Goal: Book appointment/travel/reservation

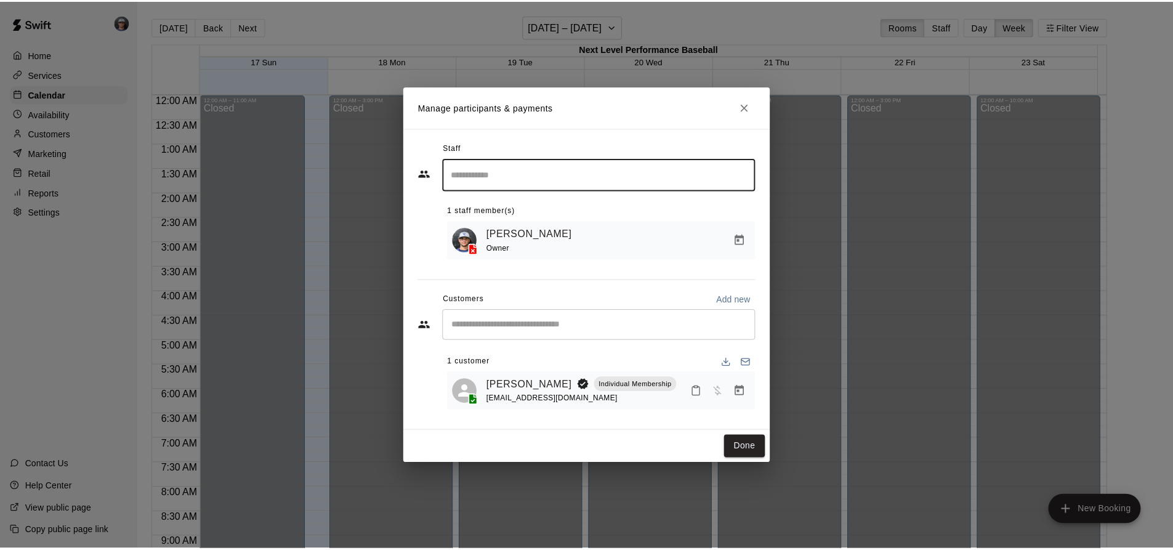
scroll to position [653, 0]
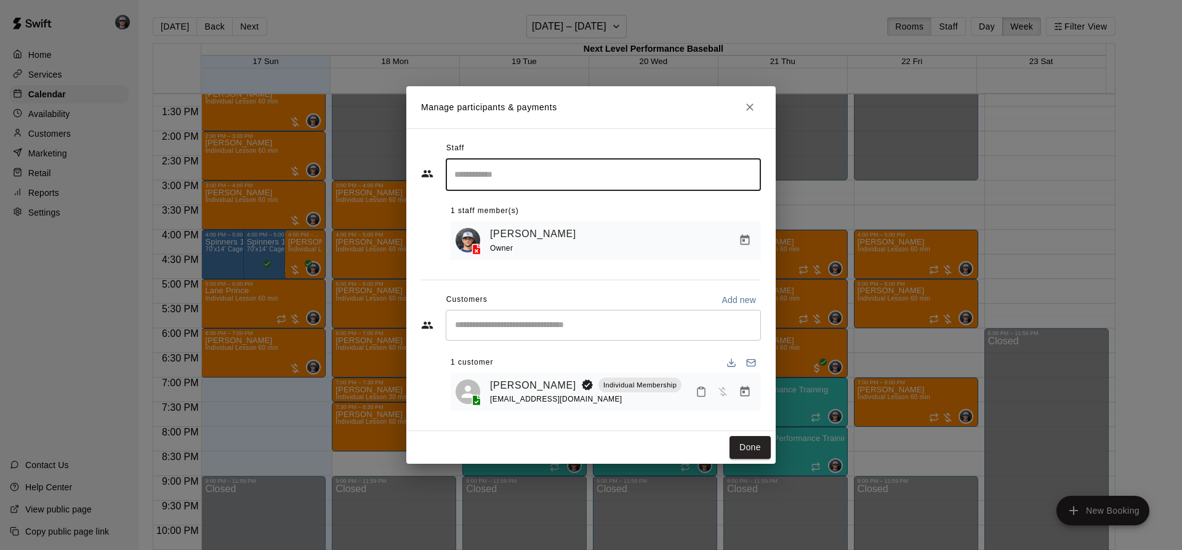
click at [737, 446] on button "Done" at bounding box center [750, 447] width 41 height 23
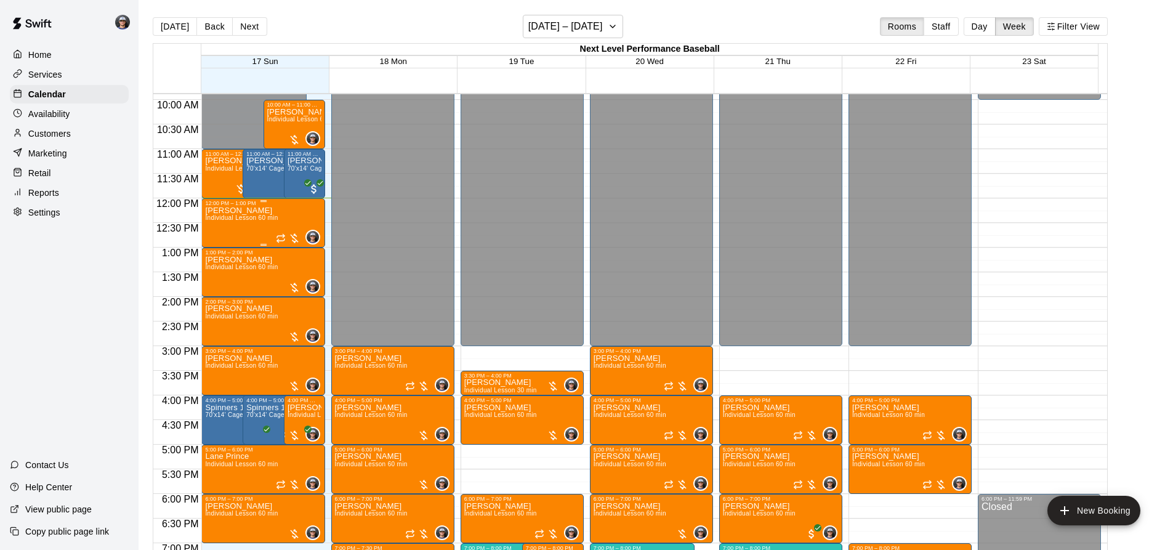
scroll to position [468, 0]
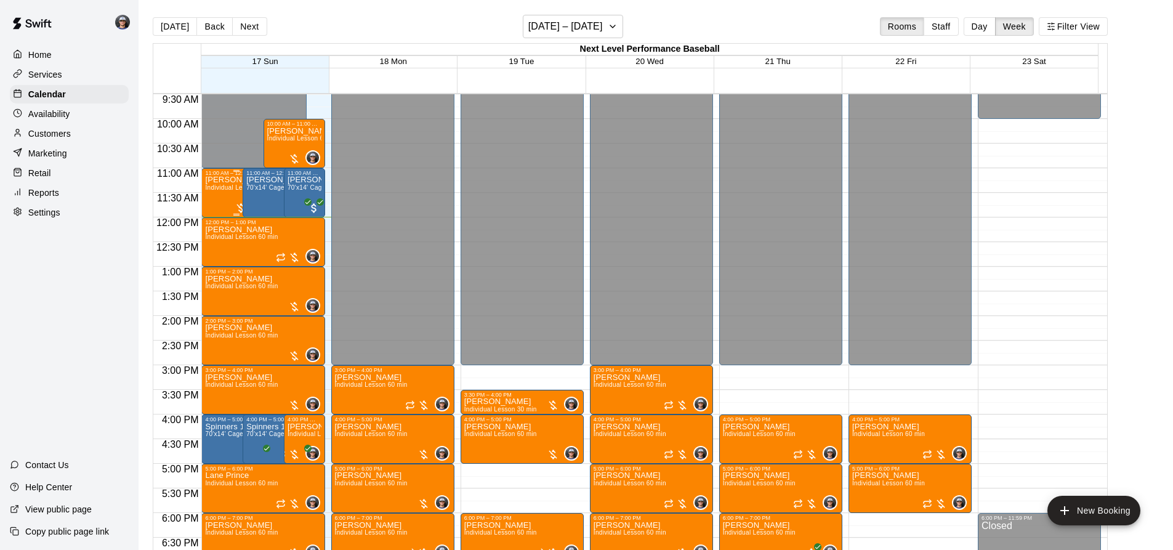
click at [215, 189] on span "Individual Lesson 60 min" at bounding box center [241, 187] width 73 height 7
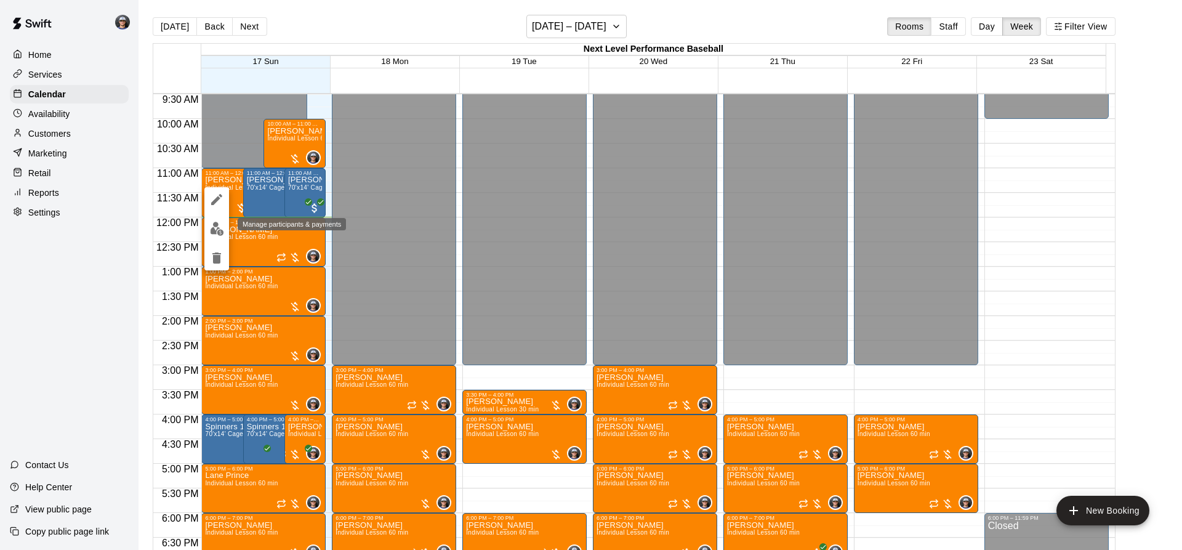
click at [218, 223] on img "edit" at bounding box center [217, 229] width 14 height 14
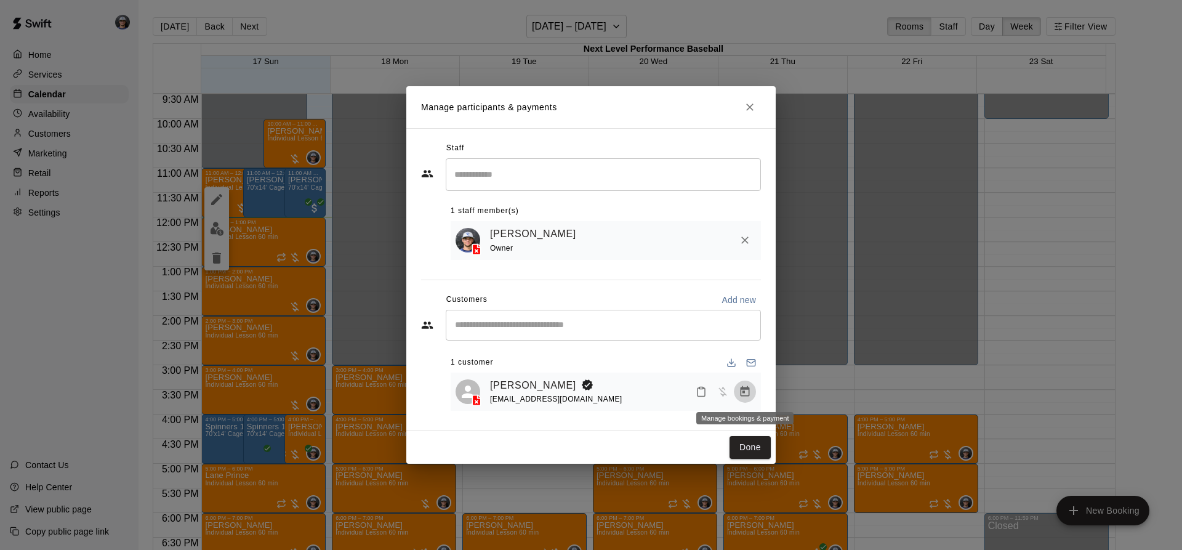
click at [748, 391] on icon "Manage bookings & payment" at bounding box center [745, 391] width 12 height 12
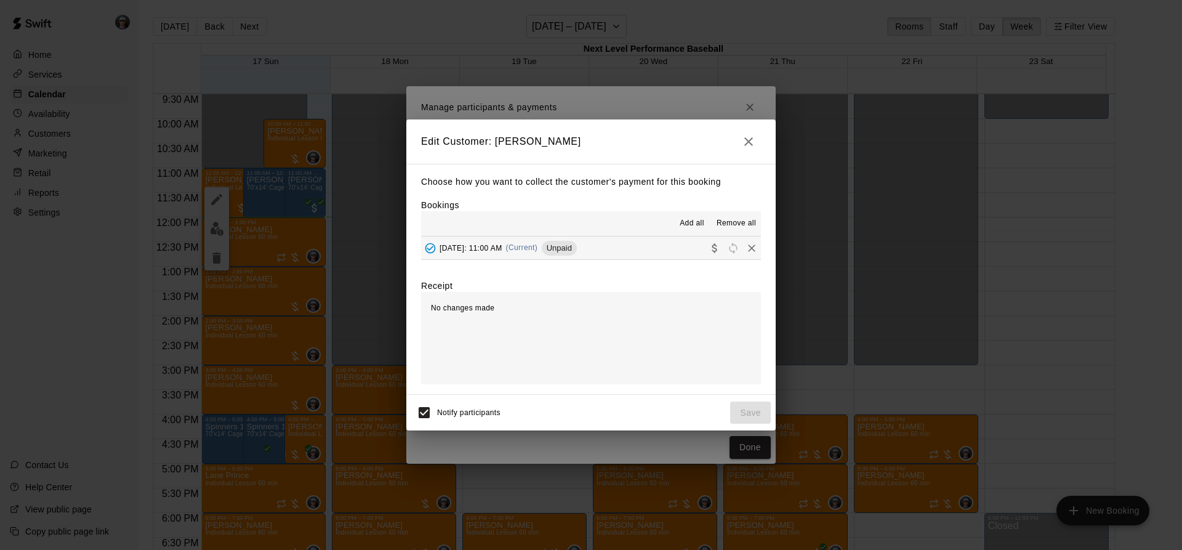
click at [565, 237] on div "Add all Remove all [DATE]: 11:00 AM (Current) Unpaid" at bounding box center [591, 235] width 340 height 49
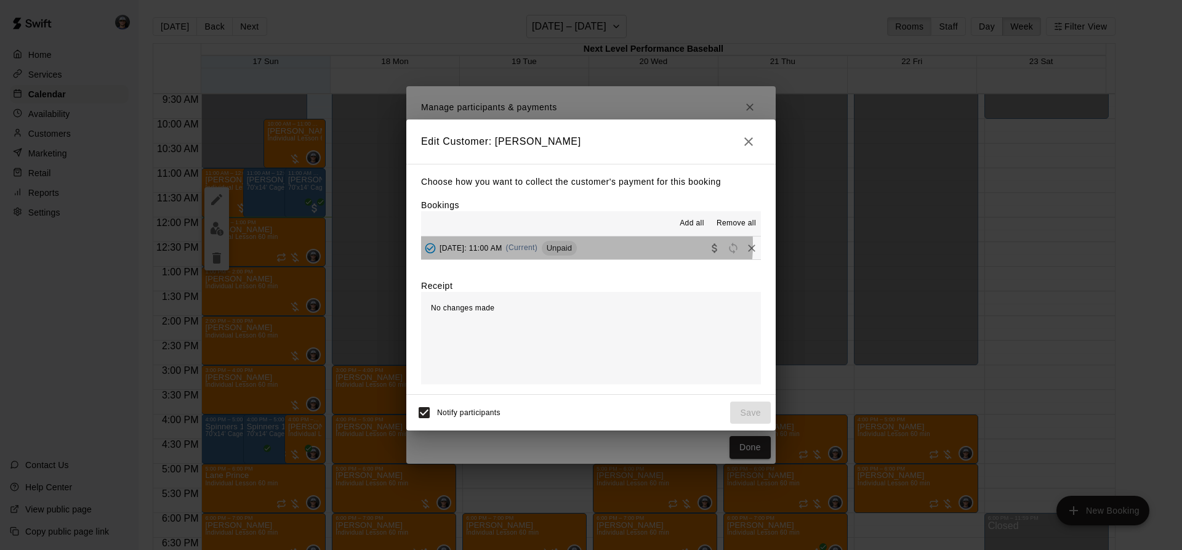
click at [538, 244] on span "(Current)" at bounding box center [522, 247] width 32 height 9
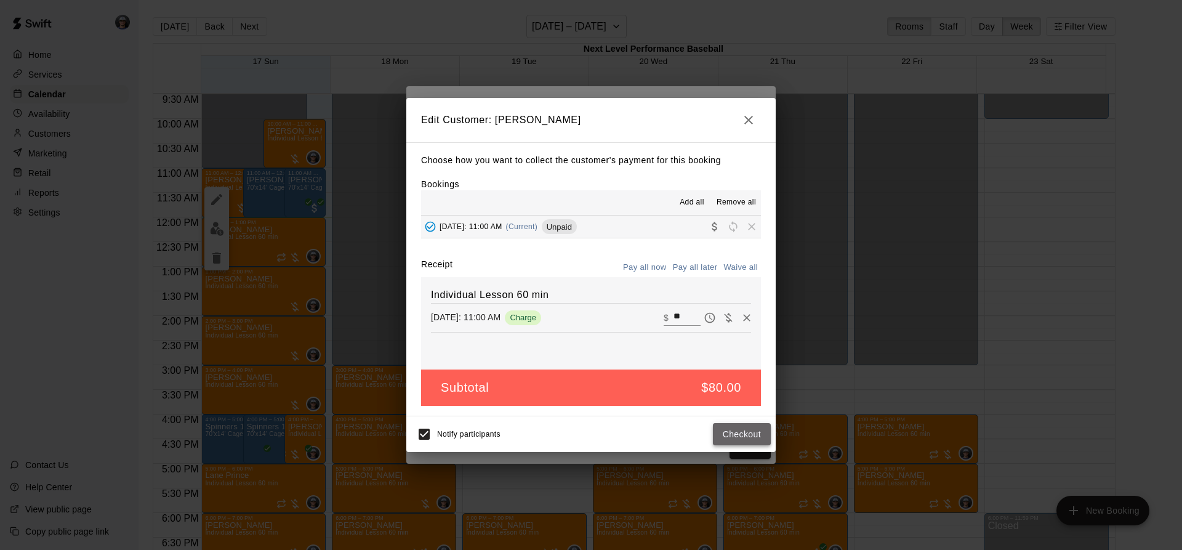
click at [738, 429] on button "Checkout" at bounding box center [742, 434] width 58 height 23
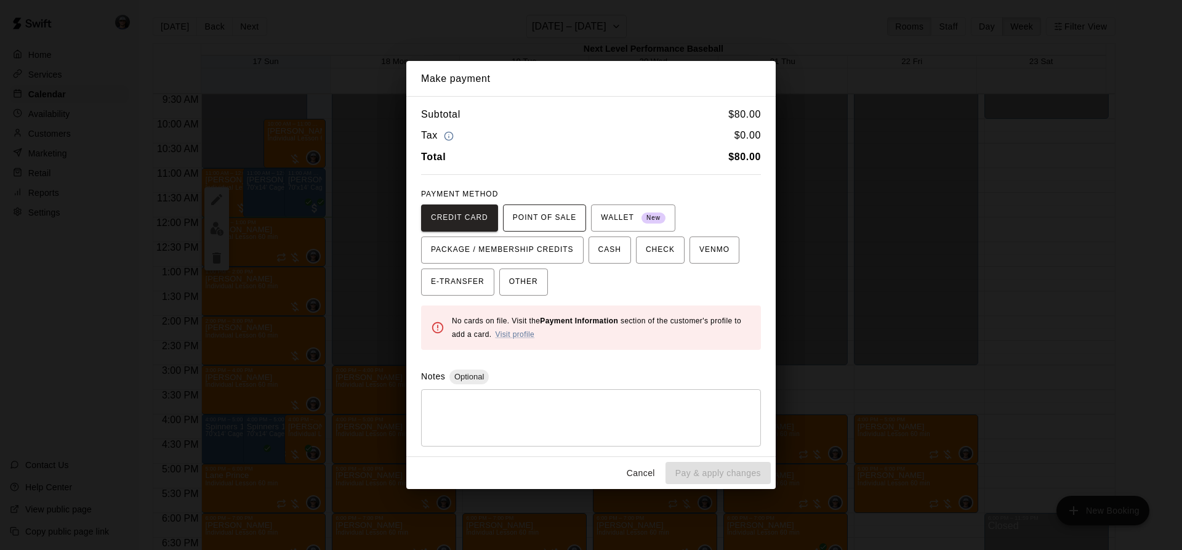
click at [541, 224] on span "POINT OF SALE" at bounding box center [544, 218] width 63 height 20
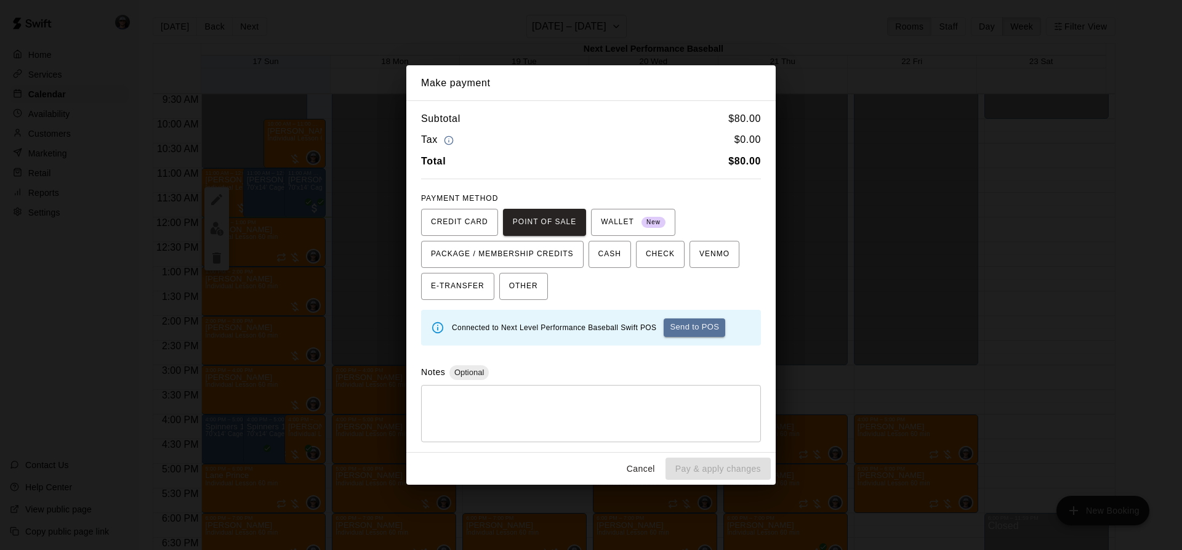
click at [703, 328] on button "Send to POS" at bounding box center [695, 327] width 62 height 18
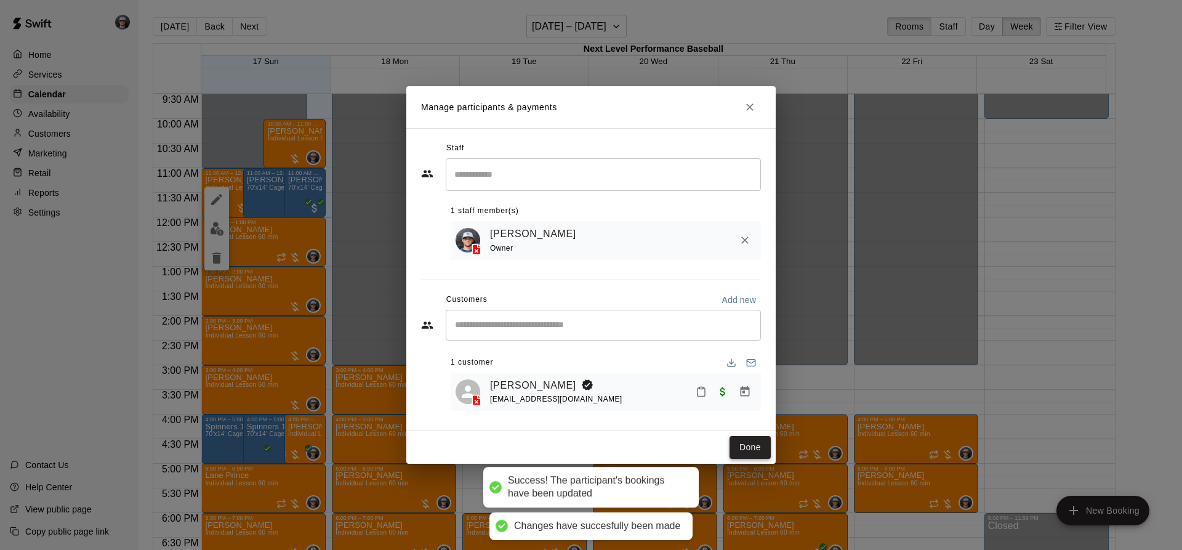
click at [754, 459] on button "Done" at bounding box center [750, 447] width 41 height 23
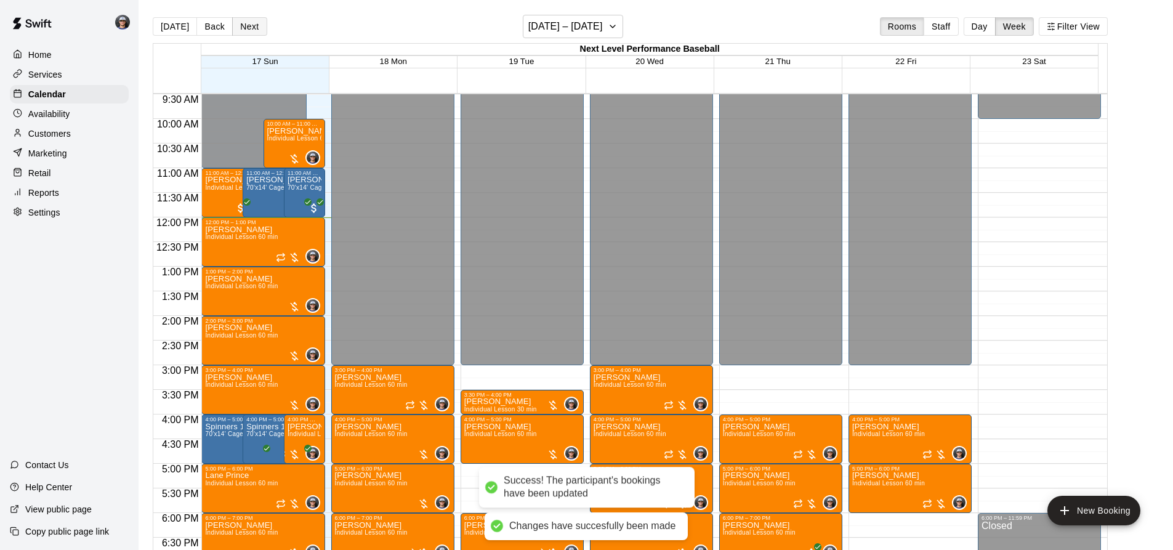
click at [238, 23] on button "Next" at bounding box center [249, 26] width 34 height 18
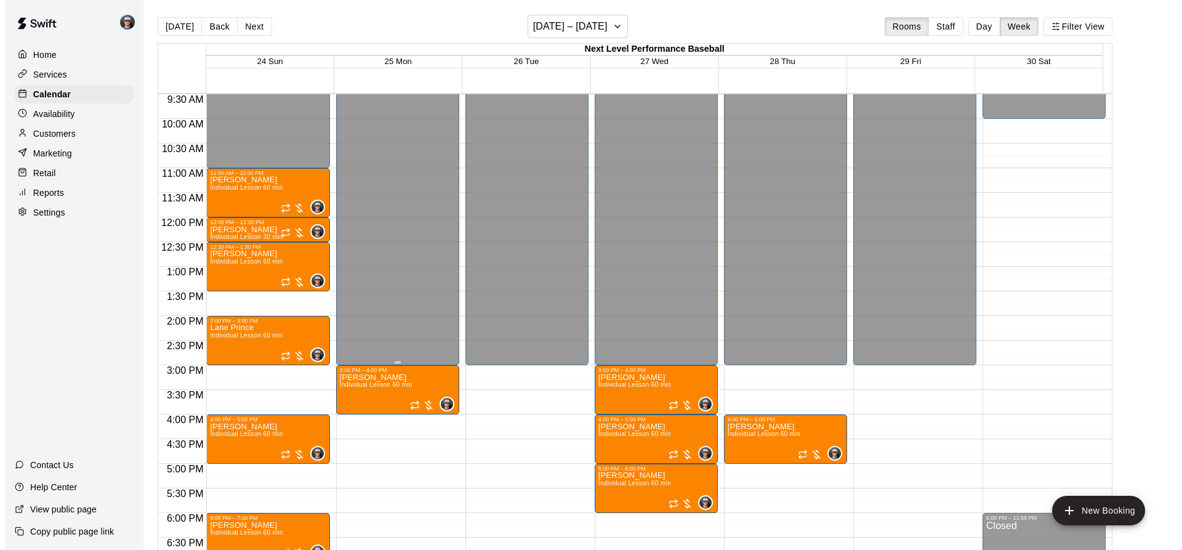
scroll to position [591, 0]
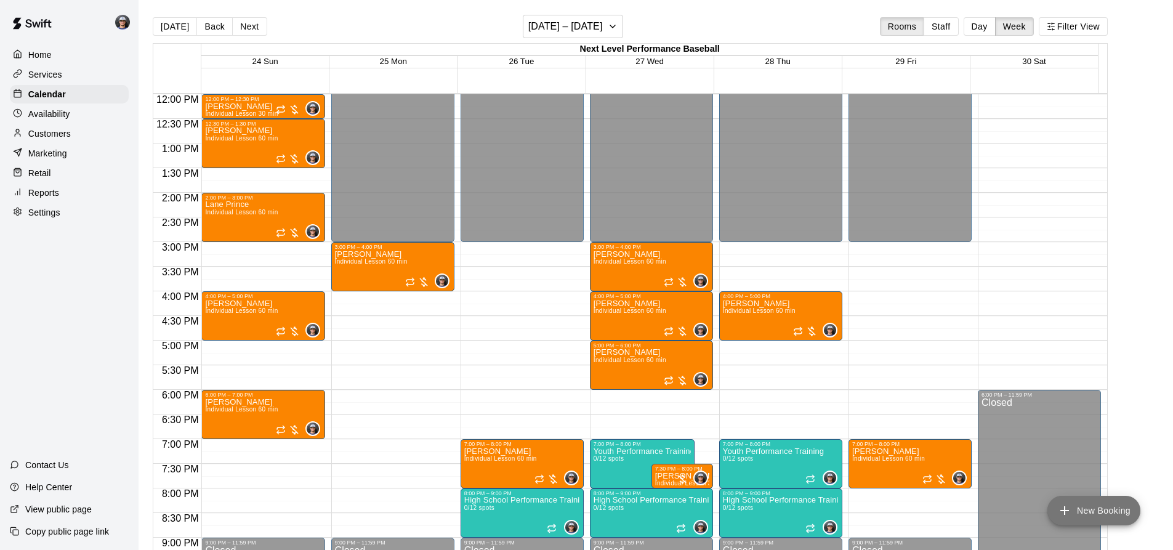
click at [1075, 515] on button "New Booking" at bounding box center [1093, 511] width 93 height 30
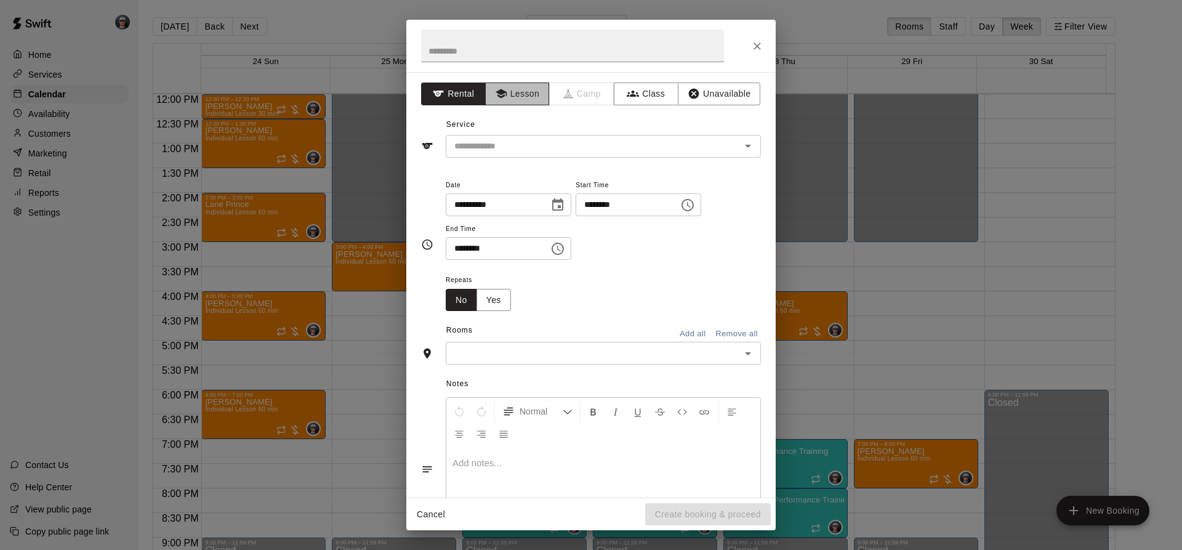
drag, startPoint x: 507, startPoint y: 95, endPoint x: 497, endPoint y: 121, distance: 27.3
click at [507, 97] on button "Lesson" at bounding box center [517, 94] width 65 height 23
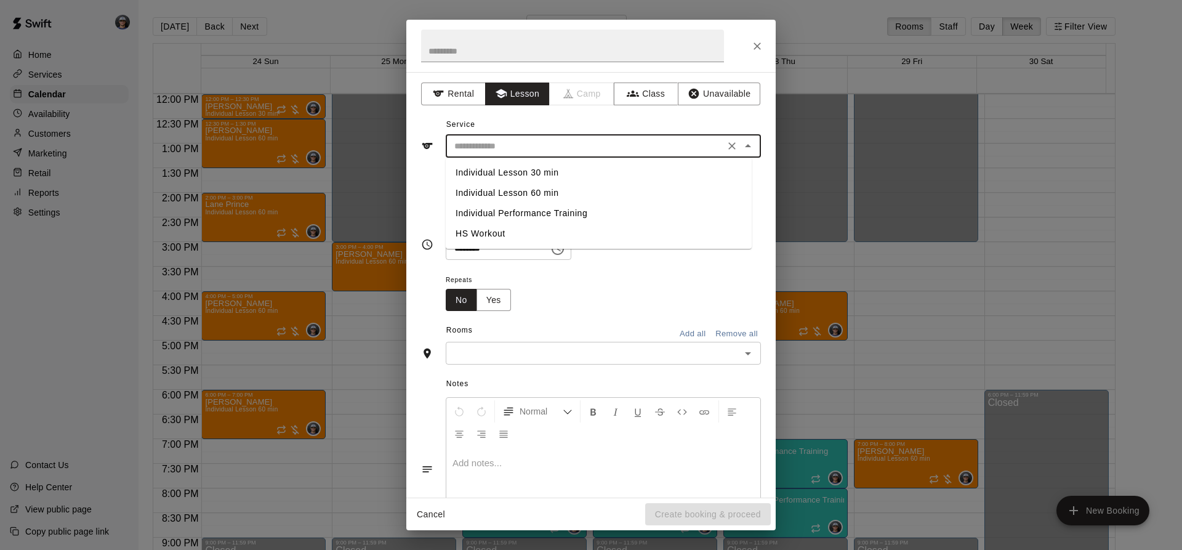
click at [485, 143] on input "text" at bounding box center [586, 146] width 272 height 15
click at [515, 193] on li "Individual Lesson 60 min" at bounding box center [599, 193] width 306 height 20
type input "**********"
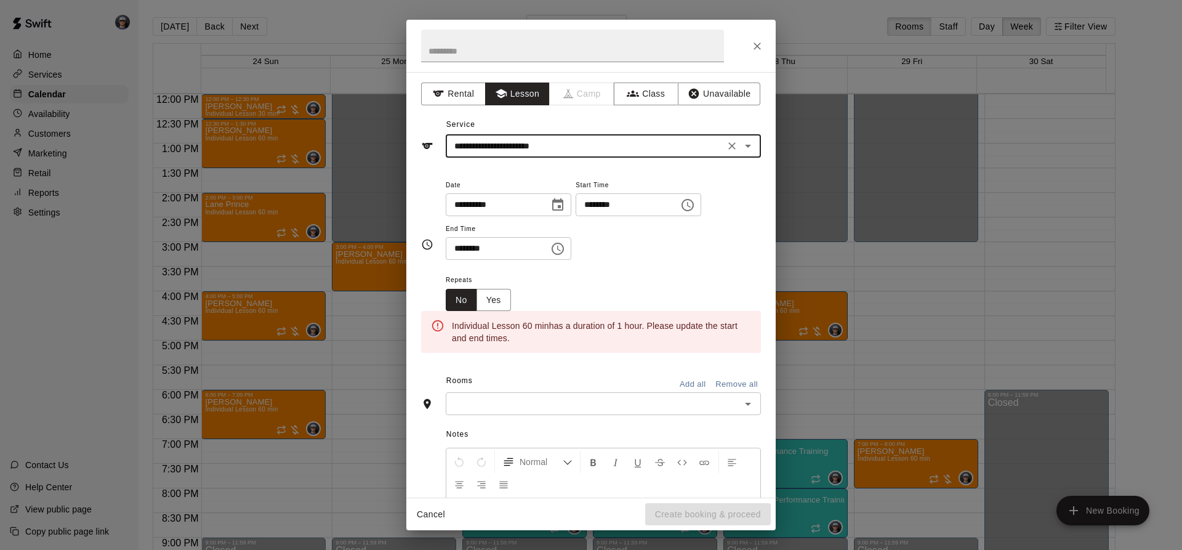
click at [565, 203] on icon "Choose date, selected date is Aug 28, 2025" at bounding box center [557, 205] width 15 height 15
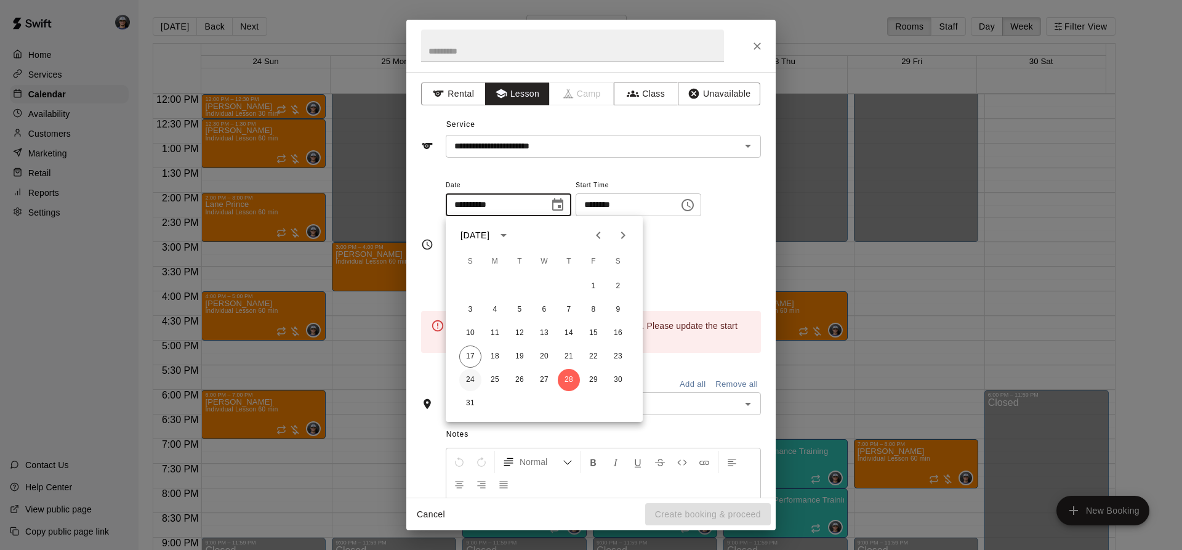
click at [469, 381] on button "24" at bounding box center [470, 380] width 22 height 22
type input "**********"
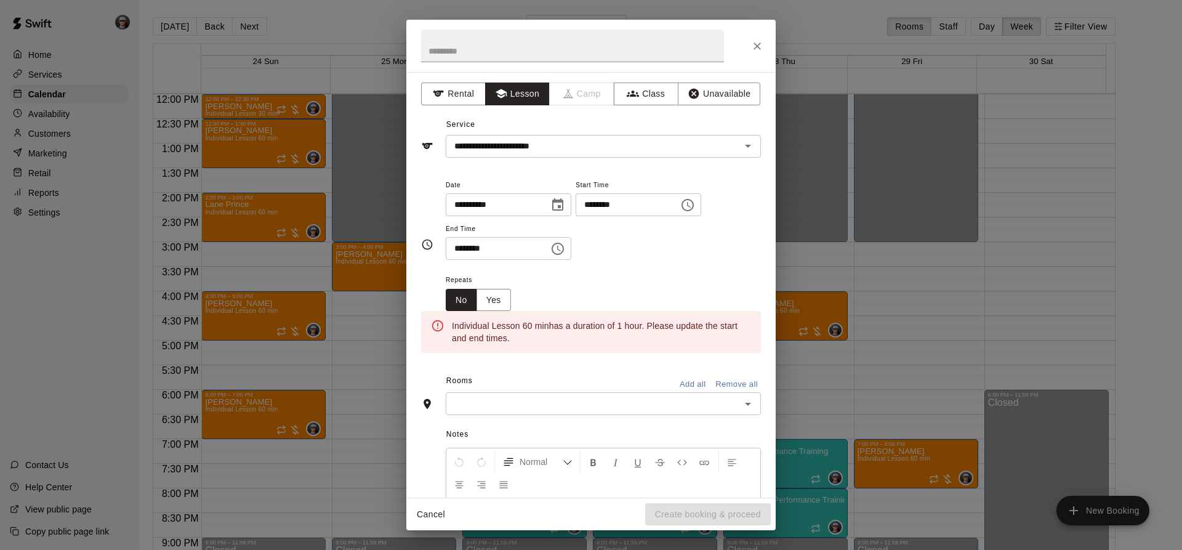
click at [700, 203] on button "Choose time, selected time is 7:00 PM" at bounding box center [688, 205] width 25 height 25
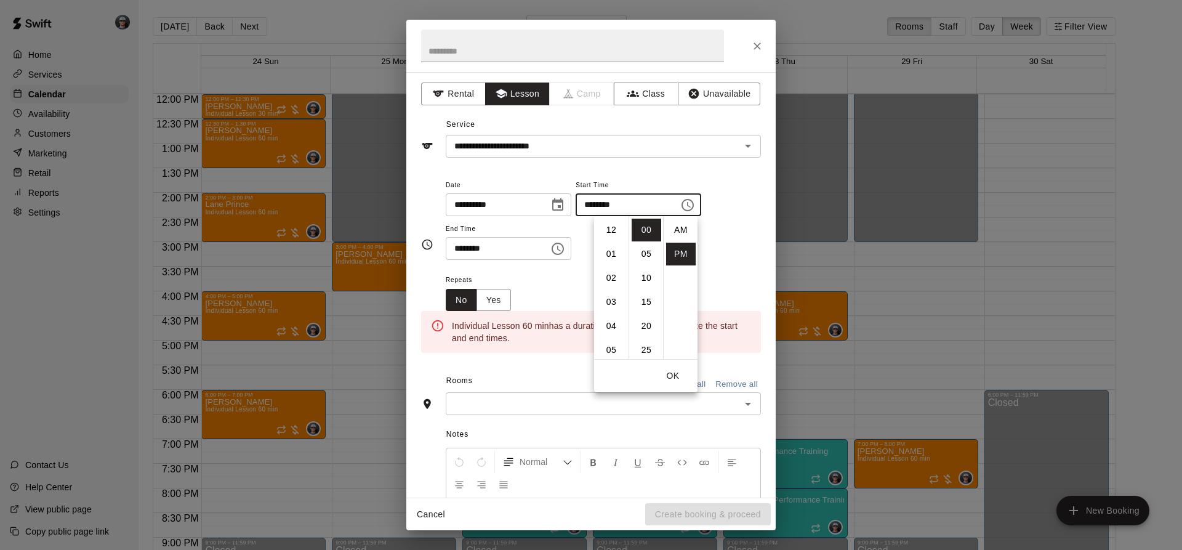
scroll to position [22, 0]
click at [612, 246] on li "05" at bounding box center [612, 243] width 30 height 23
type input "********"
click at [565, 243] on icon "Choose time, selected time is 7:30 PM" at bounding box center [557, 248] width 15 height 15
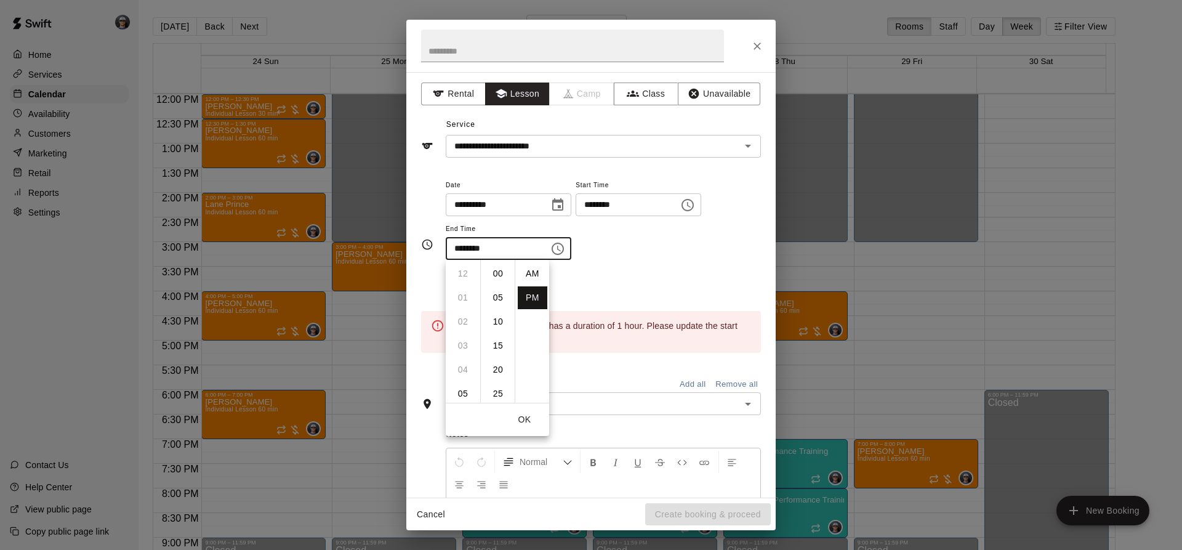
scroll to position [22, 0]
click at [462, 312] on li "06" at bounding box center [463, 311] width 30 height 23
click at [502, 273] on li "00" at bounding box center [498, 273] width 30 height 23
type input "********"
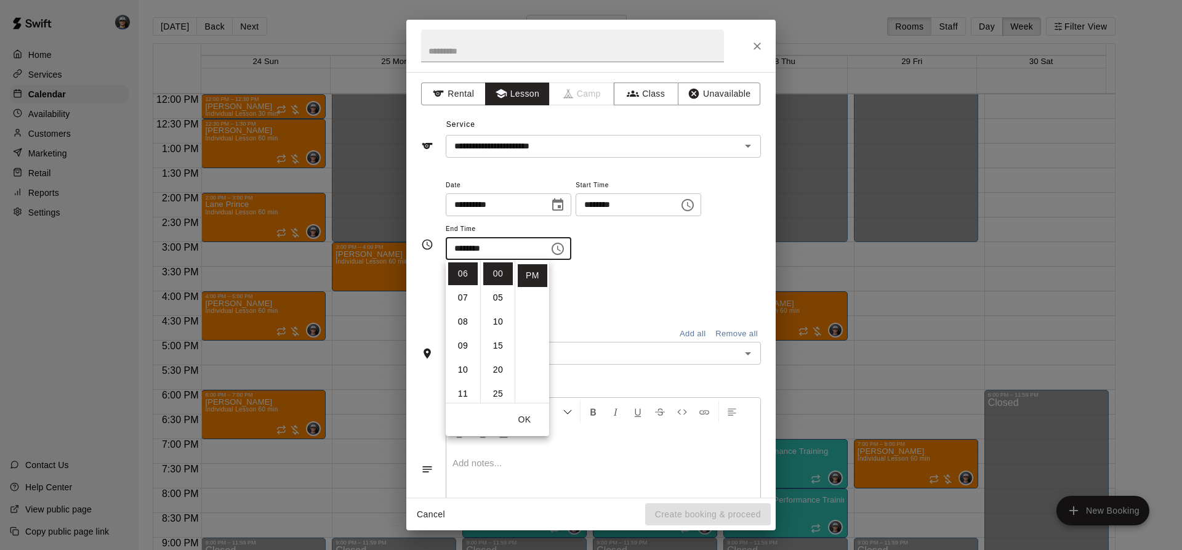
drag, startPoint x: 616, startPoint y: 267, endPoint x: 601, endPoint y: 318, distance: 53.8
click at [616, 268] on div "**********" at bounding box center [603, 224] width 315 height 95
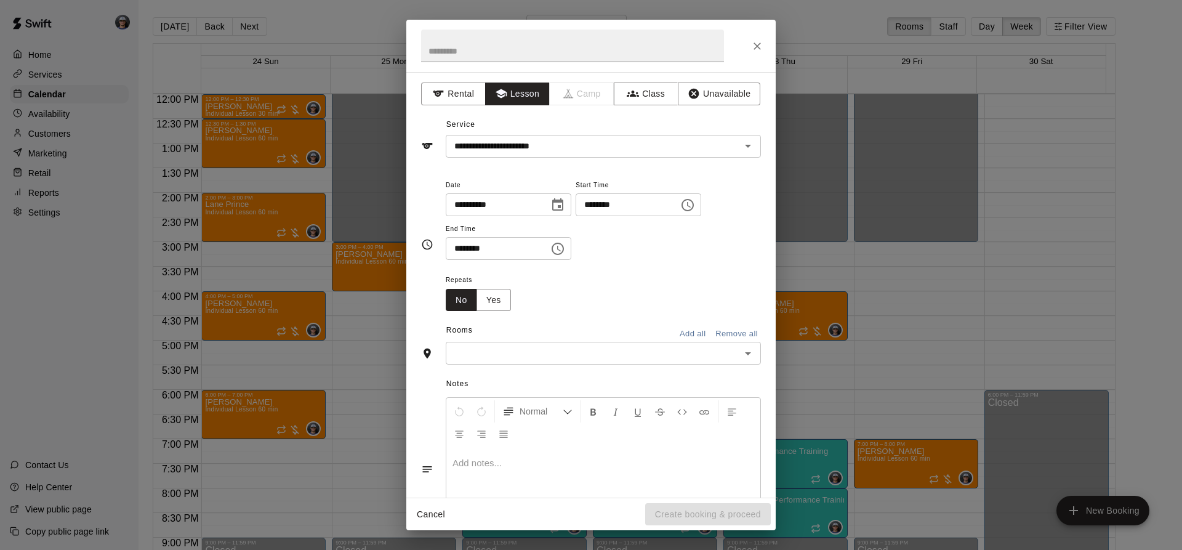
click at [591, 342] on div "​" at bounding box center [603, 353] width 315 height 23
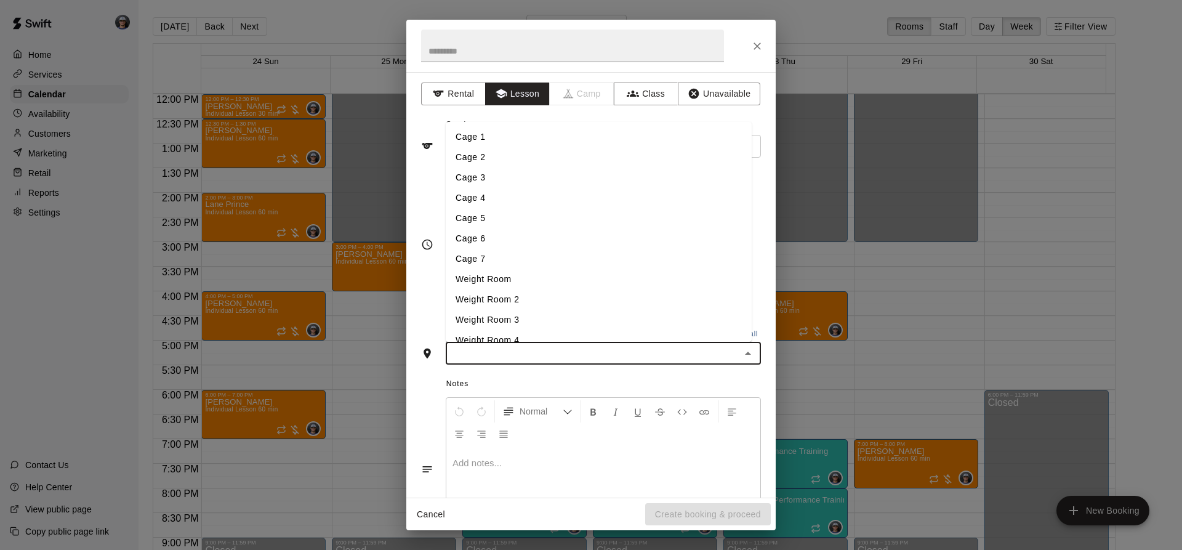
click at [496, 185] on li "Cage 3" at bounding box center [599, 177] width 306 height 20
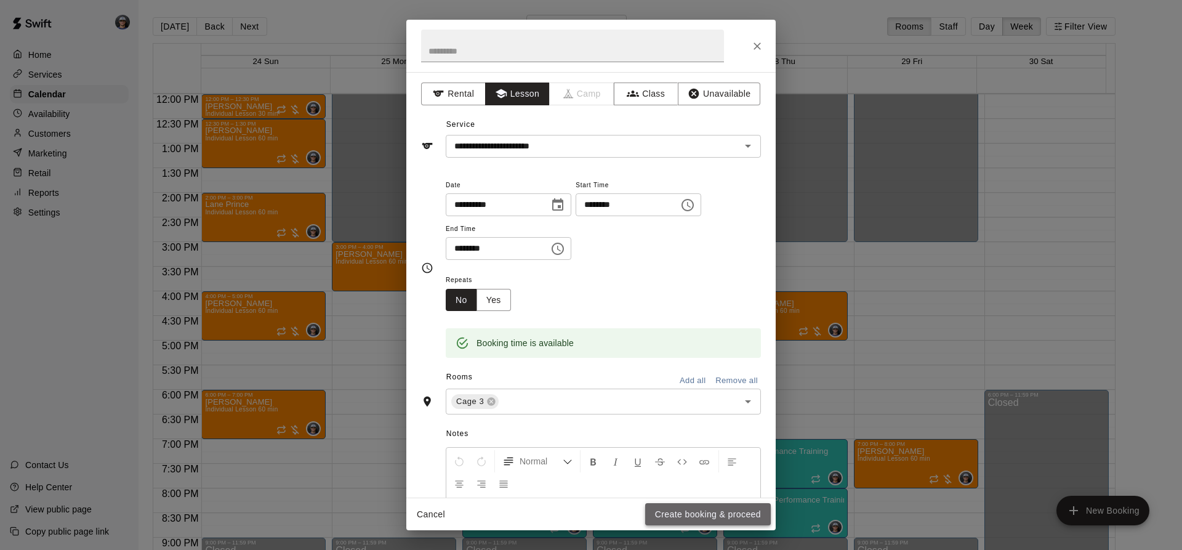
click at [687, 520] on button "Create booking & proceed" at bounding box center [708, 514] width 126 height 23
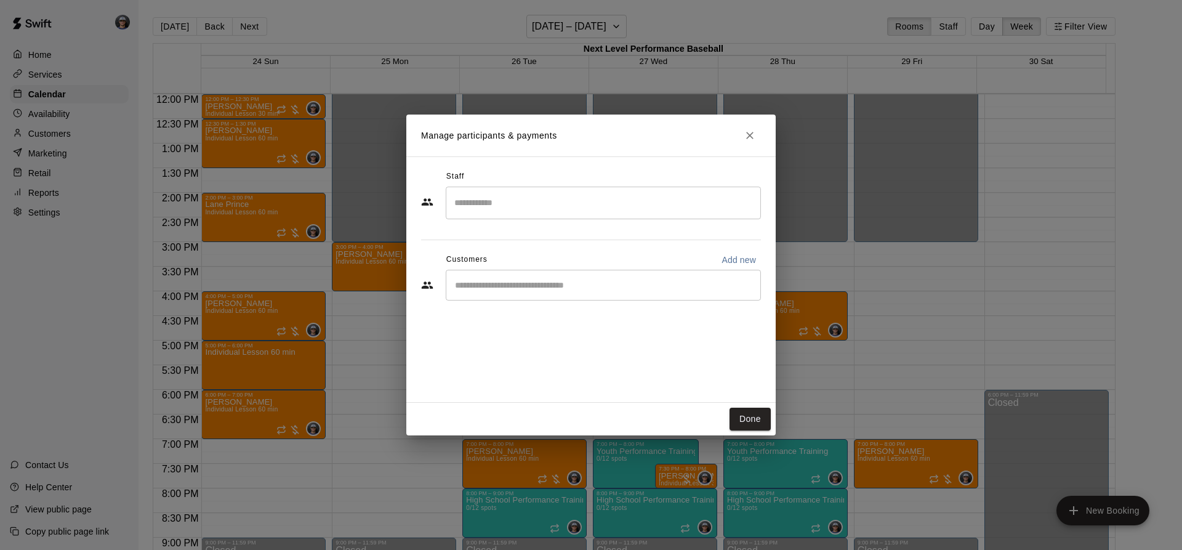
click at [604, 217] on div "​" at bounding box center [603, 203] width 315 height 33
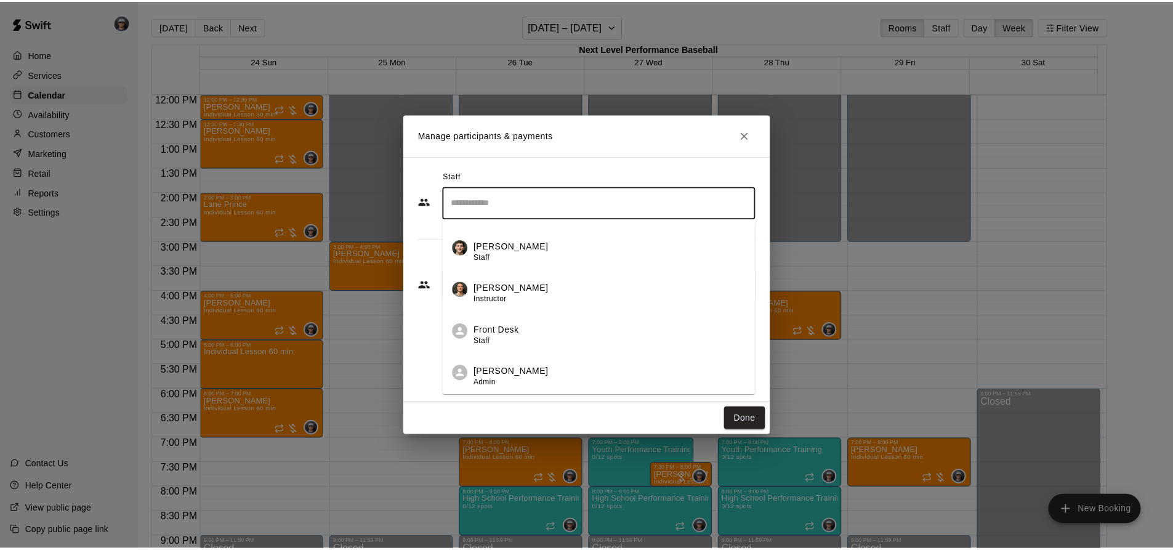
scroll to position [159, 0]
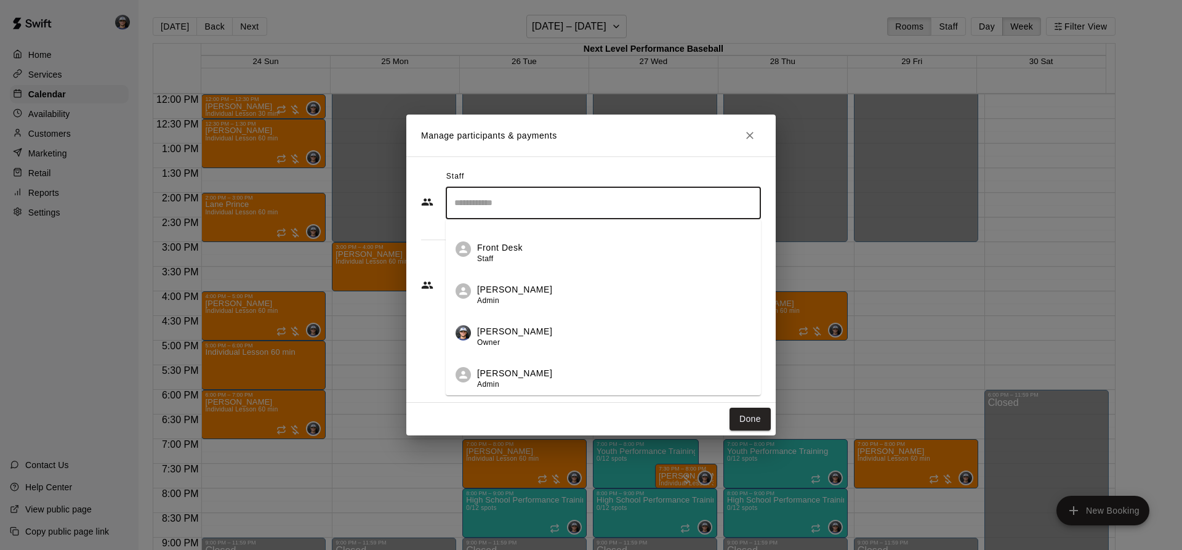
click at [531, 330] on p "[PERSON_NAME]" at bounding box center [514, 331] width 75 height 13
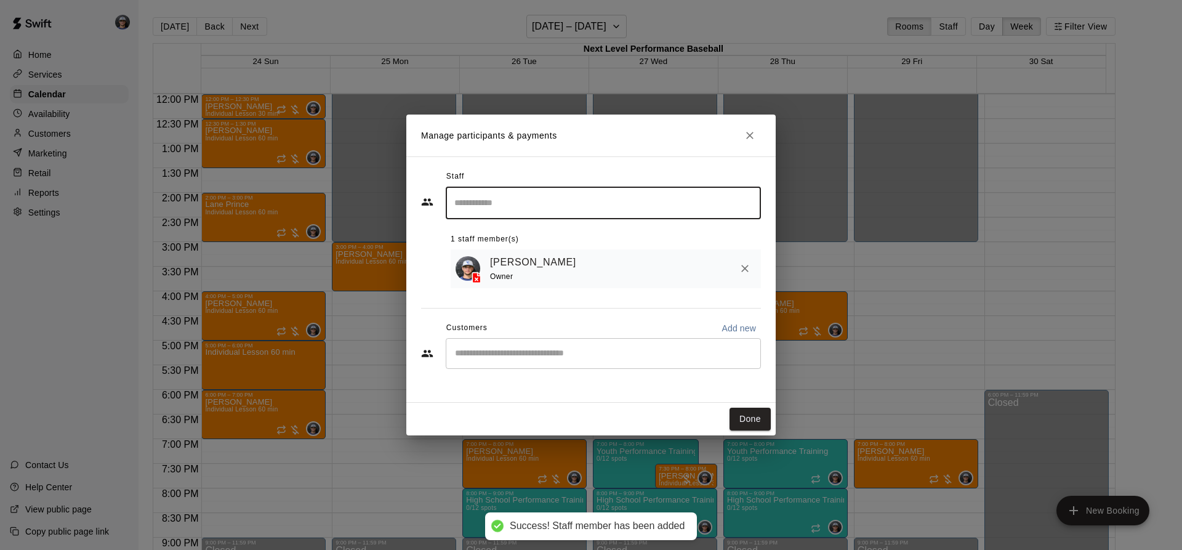
click at [501, 348] on div "​" at bounding box center [603, 353] width 315 height 31
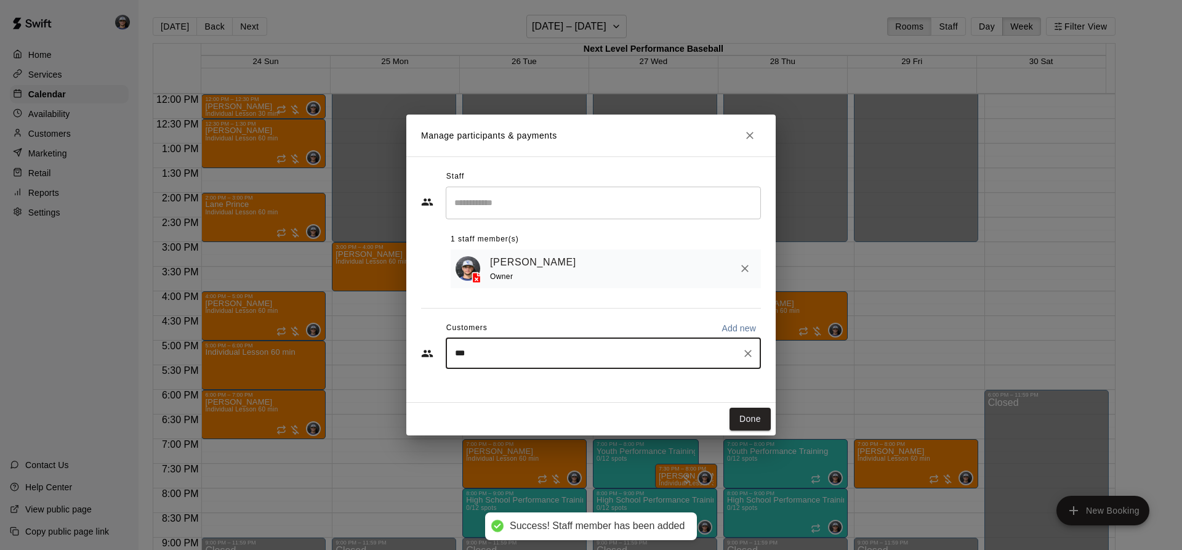
type input "****"
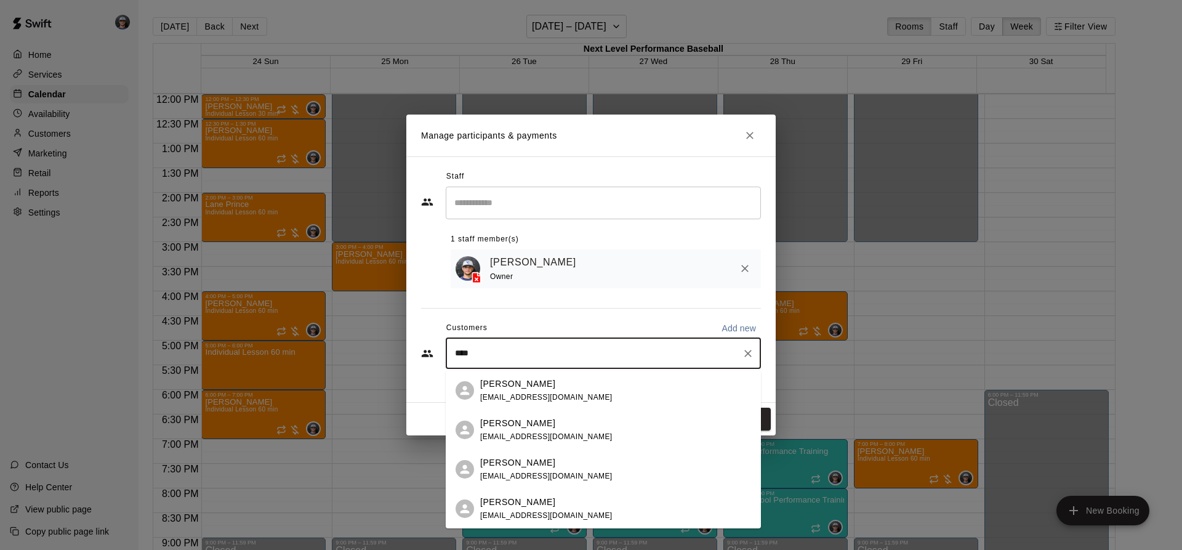
click at [528, 435] on span "[EMAIL_ADDRESS][DOMAIN_NAME]" at bounding box center [546, 436] width 132 height 9
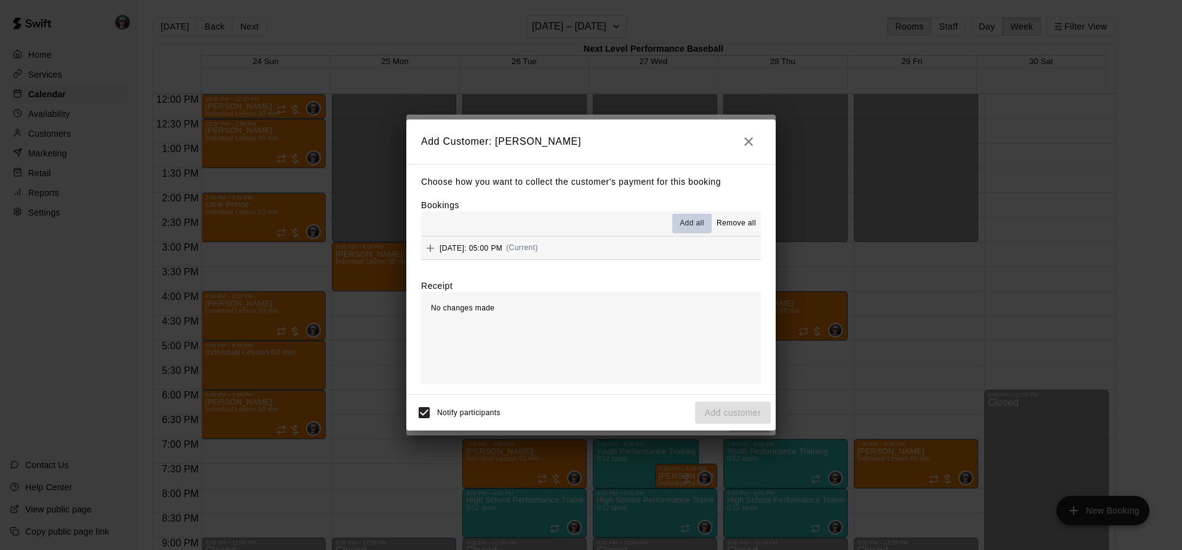
click at [698, 228] on span "Add all" at bounding box center [692, 223] width 25 height 12
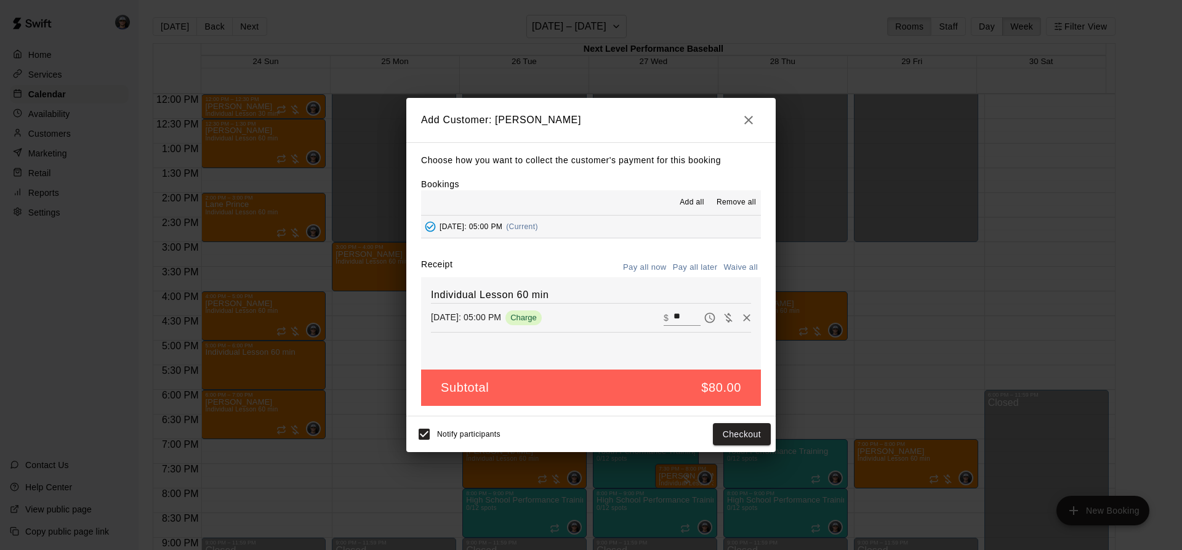
click at [701, 260] on button "Pay all later" at bounding box center [695, 267] width 51 height 19
click at [724, 432] on button "Add customer" at bounding box center [733, 434] width 76 height 23
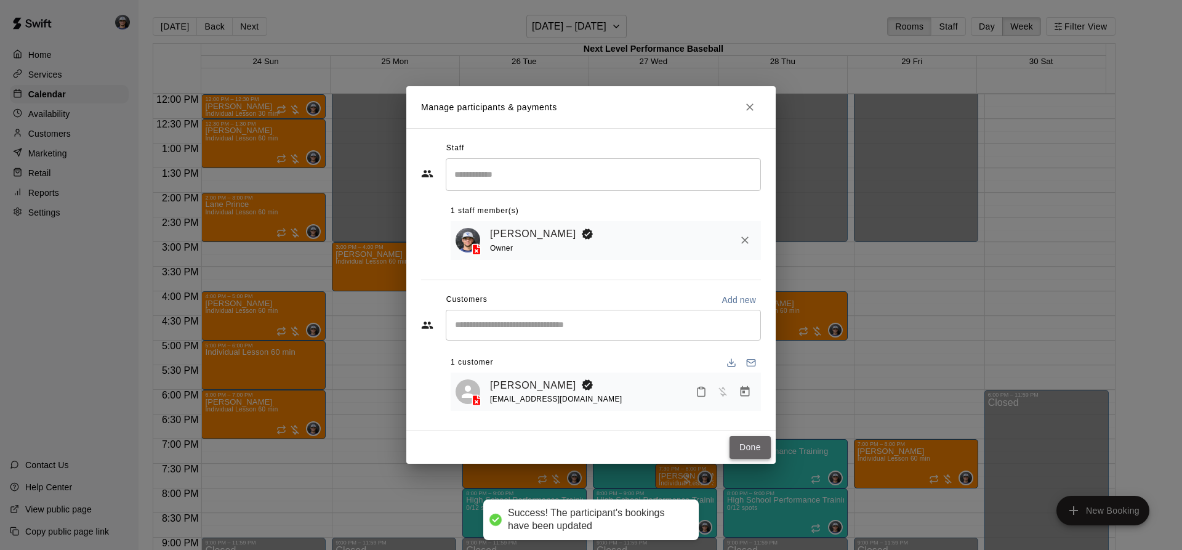
click at [749, 448] on button "Done" at bounding box center [750, 447] width 41 height 23
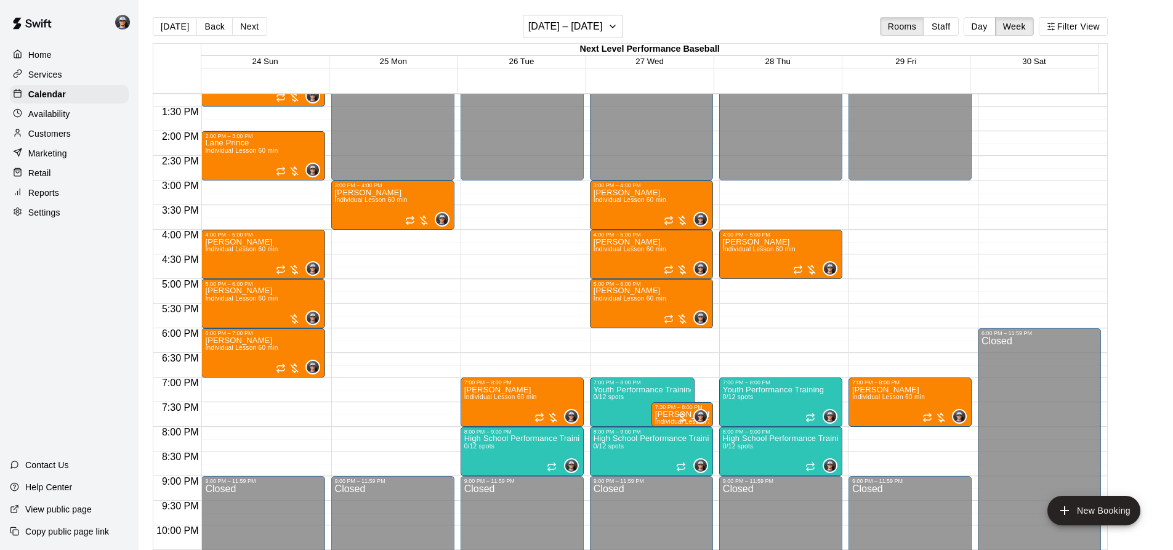
scroll to position [591, 0]
